Goal: Transaction & Acquisition: Book appointment/travel/reservation

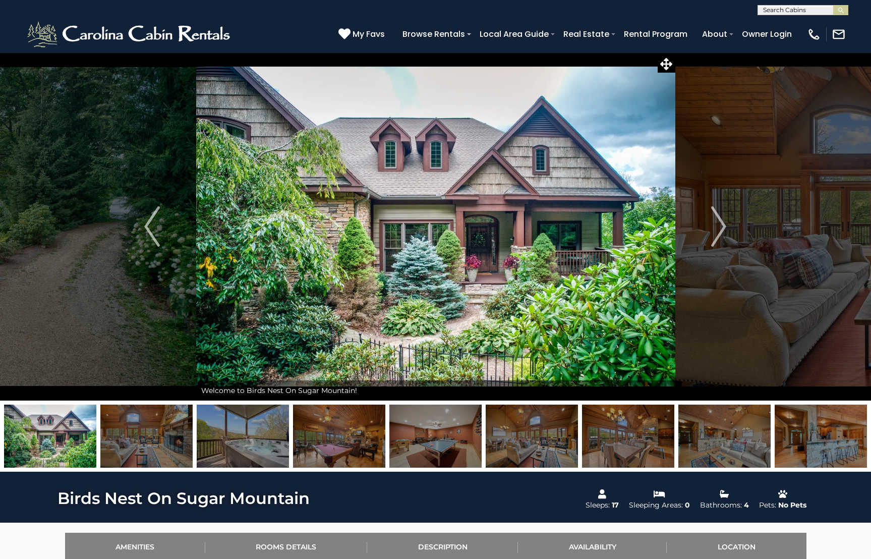
click at [323, 435] on img at bounding box center [339, 436] width 92 height 63
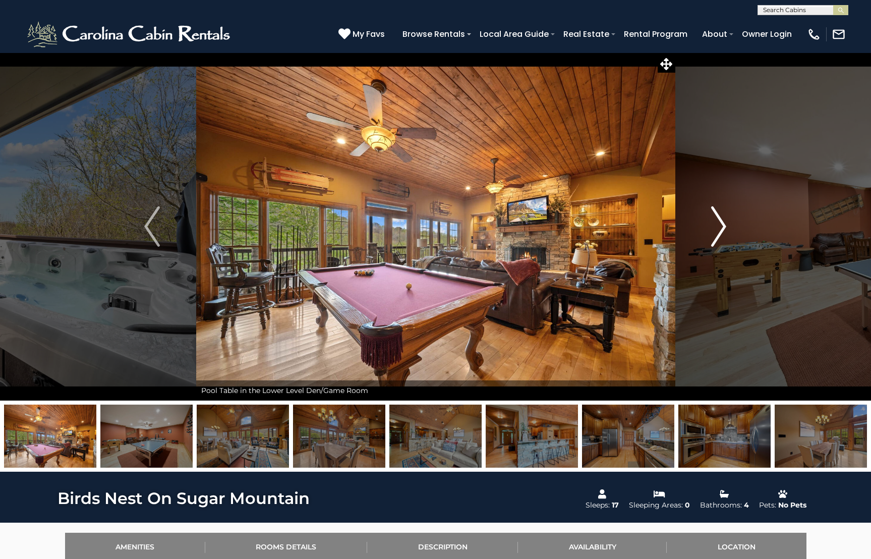
click at [725, 223] on img "Next" at bounding box center [718, 226] width 15 height 40
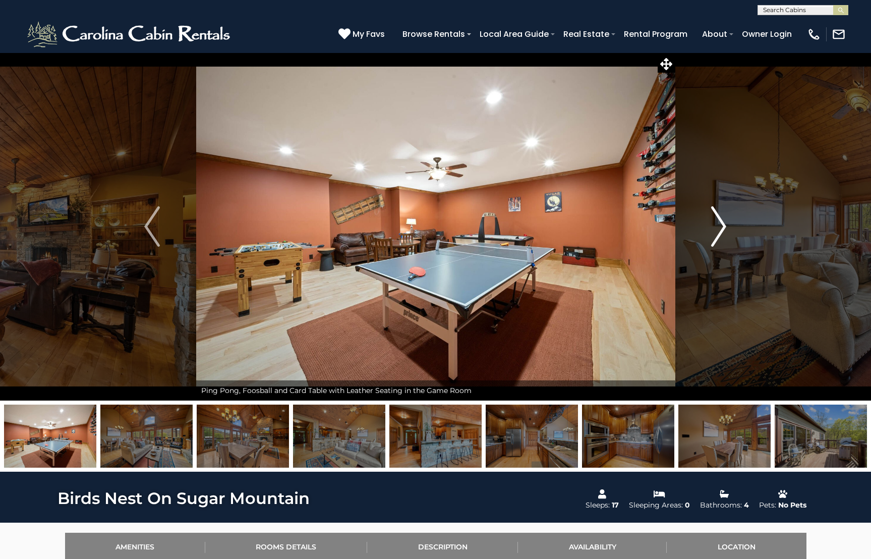
click at [725, 223] on img "Next" at bounding box center [718, 226] width 15 height 40
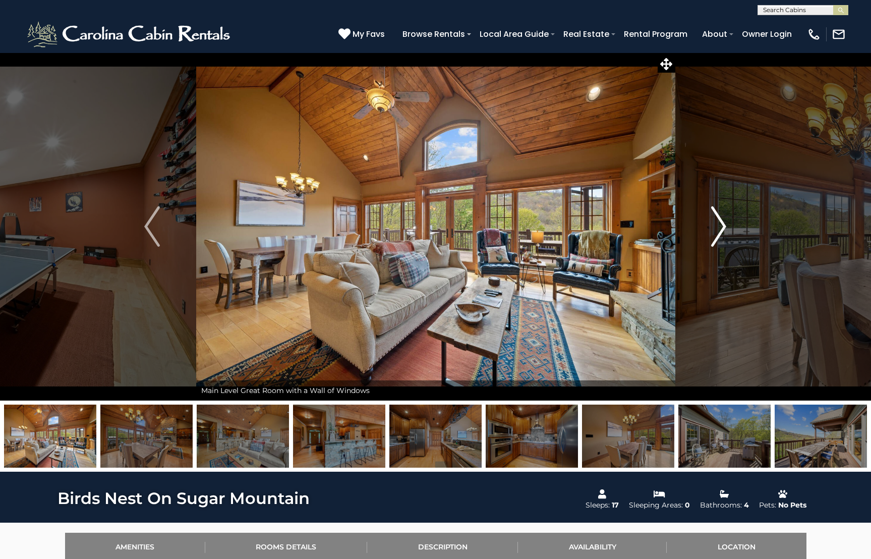
click at [725, 223] on img "Next" at bounding box center [718, 226] width 15 height 40
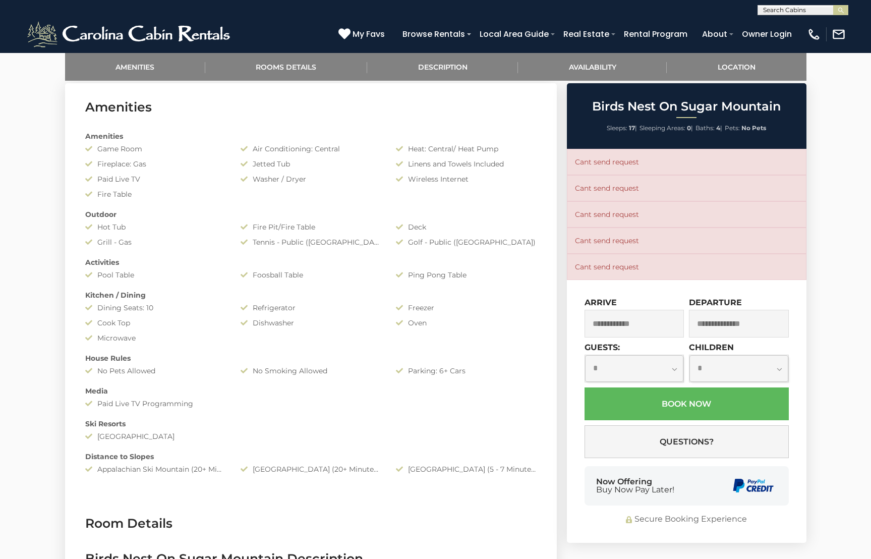
scroll to position [504, 0]
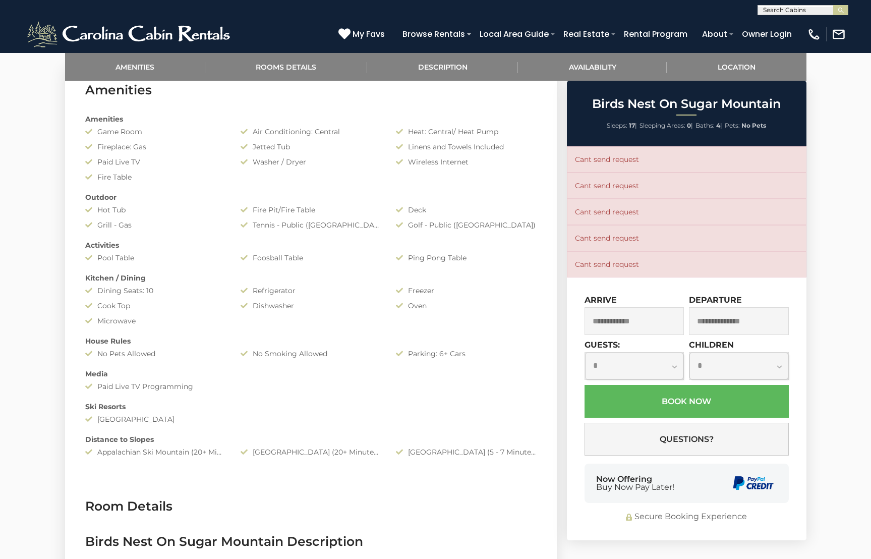
click at [638, 319] on input "text" at bounding box center [635, 321] width 100 height 28
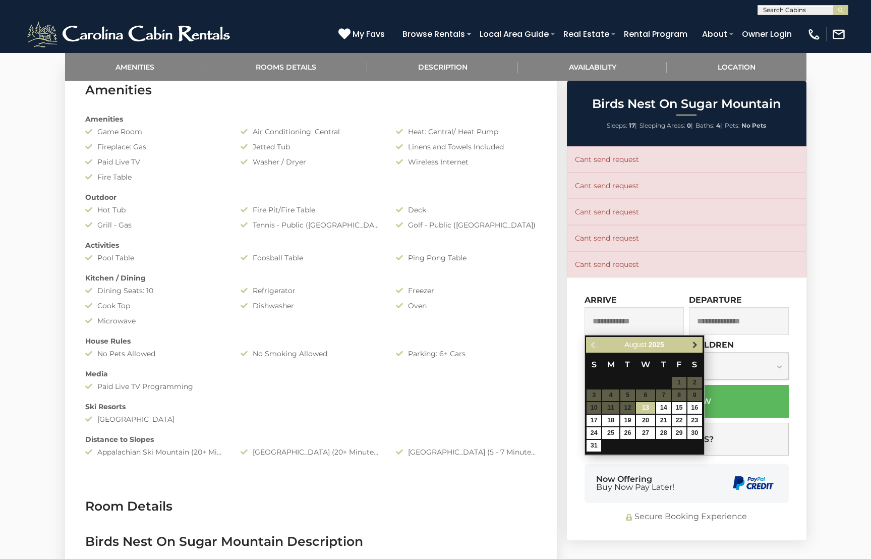
click at [693, 347] on span "Next" at bounding box center [695, 345] width 8 height 8
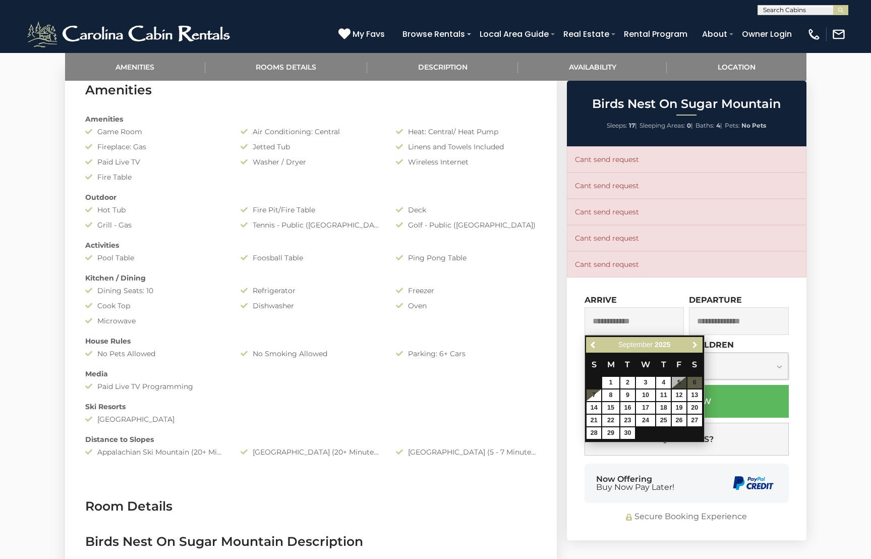
click at [693, 347] on span "Next" at bounding box center [695, 345] width 8 height 8
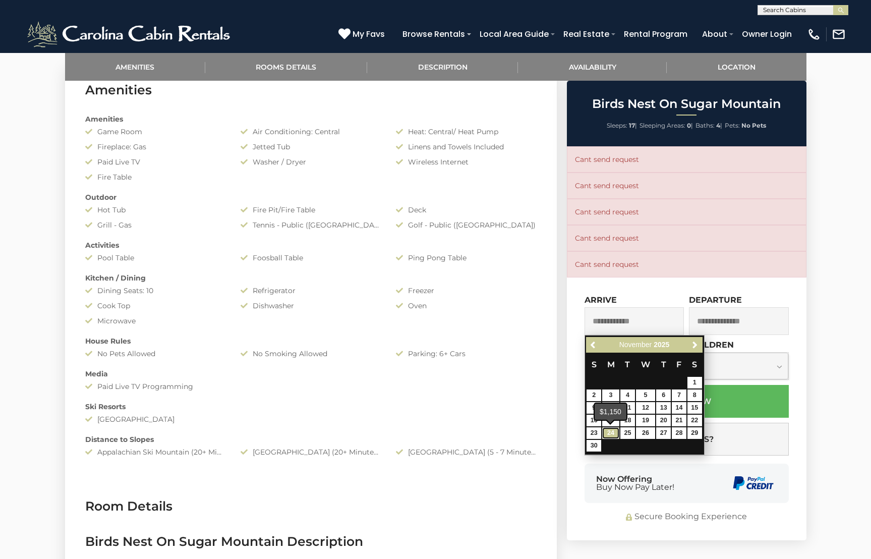
click at [610, 431] on link "24" at bounding box center [610, 433] width 17 height 12
type input "**********"
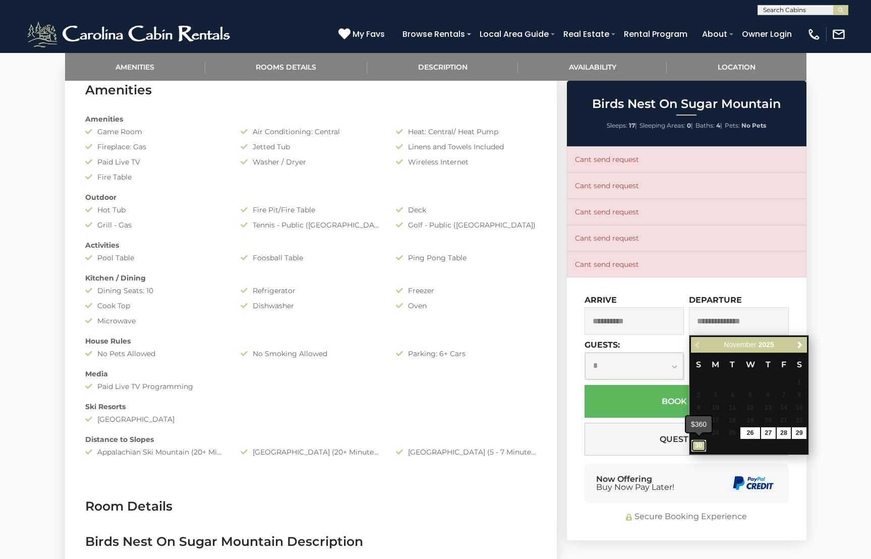
click at [700, 441] on link "30" at bounding box center [699, 446] width 15 height 12
type input "**********"
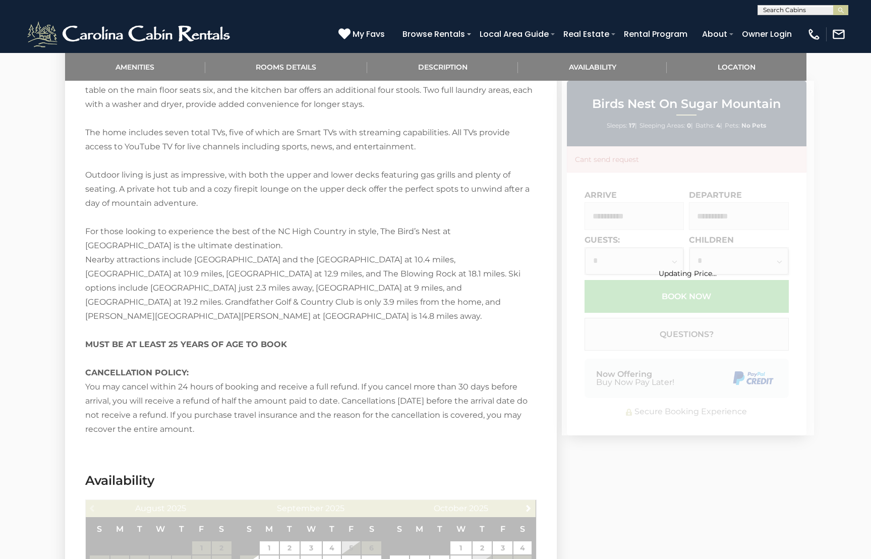
scroll to position [1513, 0]
